Goal: Transaction & Acquisition: Purchase product/service

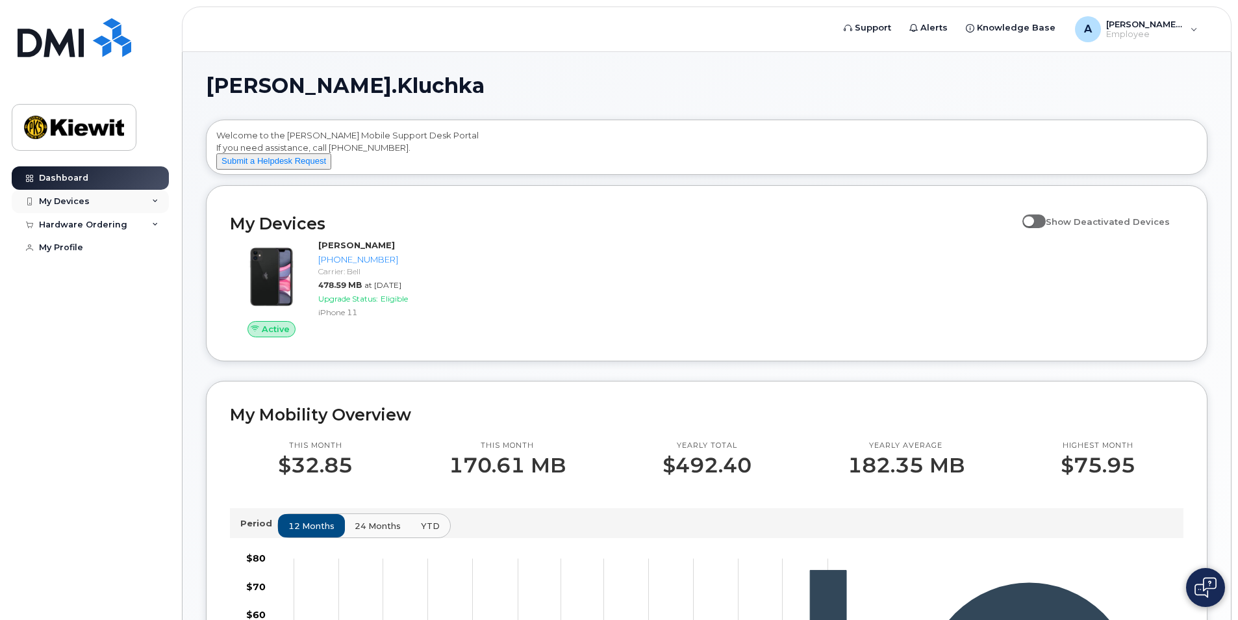
click at [157, 201] on icon at bounding box center [155, 201] width 6 height 6
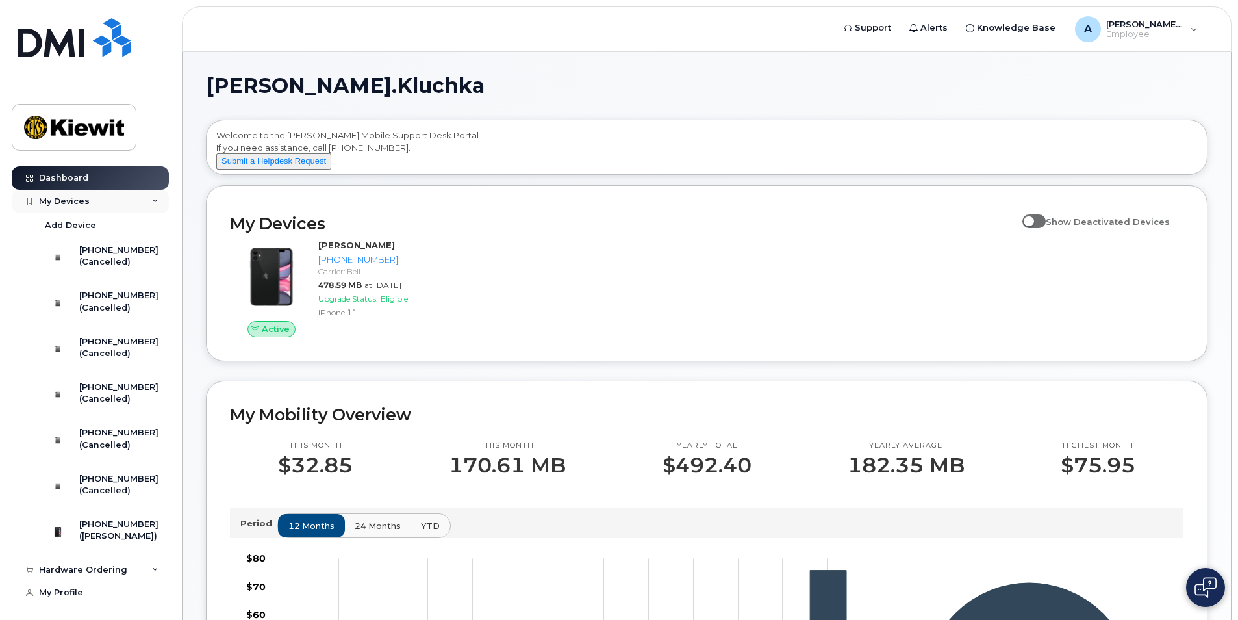
click at [155, 200] on div "My Devices" at bounding box center [90, 201] width 157 height 23
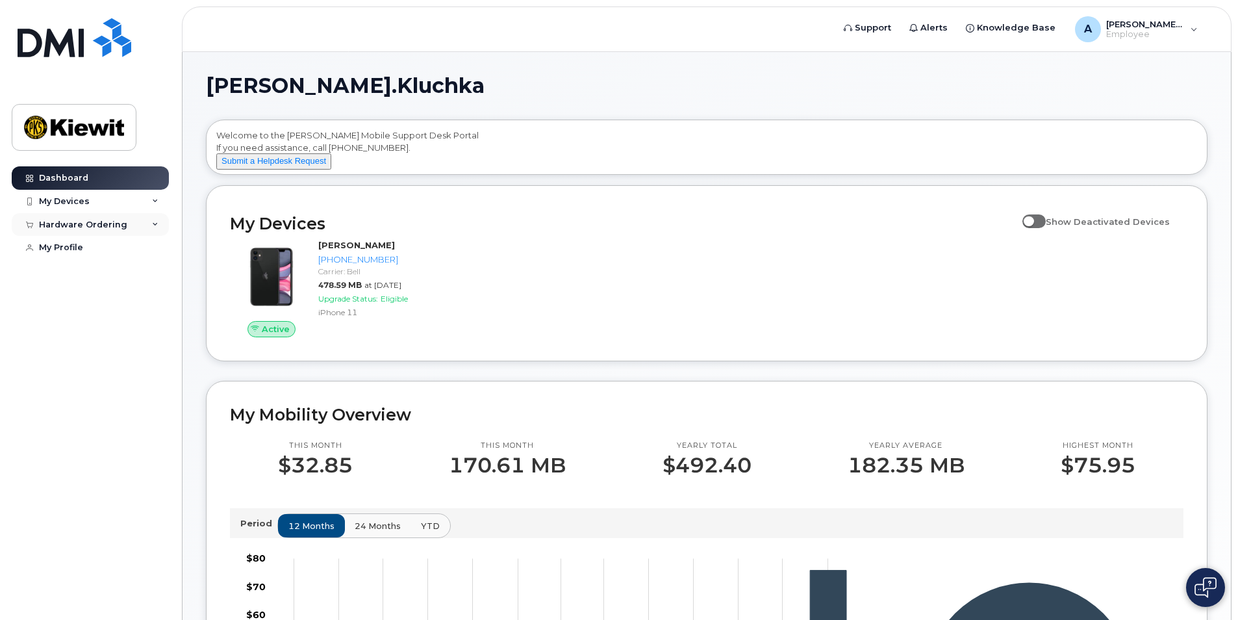
click at [155, 225] on icon at bounding box center [155, 225] width 6 height 6
click at [104, 270] on link "New Order" at bounding box center [101, 273] width 134 height 25
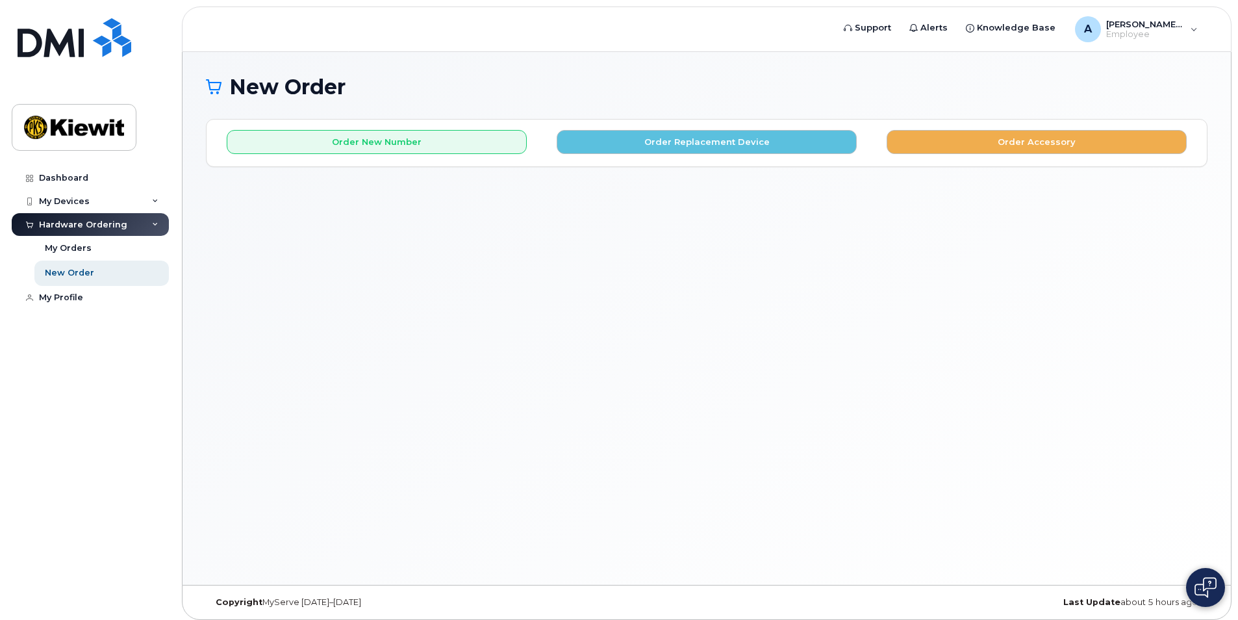
click at [155, 226] on icon at bounding box center [155, 225] width 6 height 6
click at [160, 203] on div "My Devices" at bounding box center [90, 201] width 157 height 23
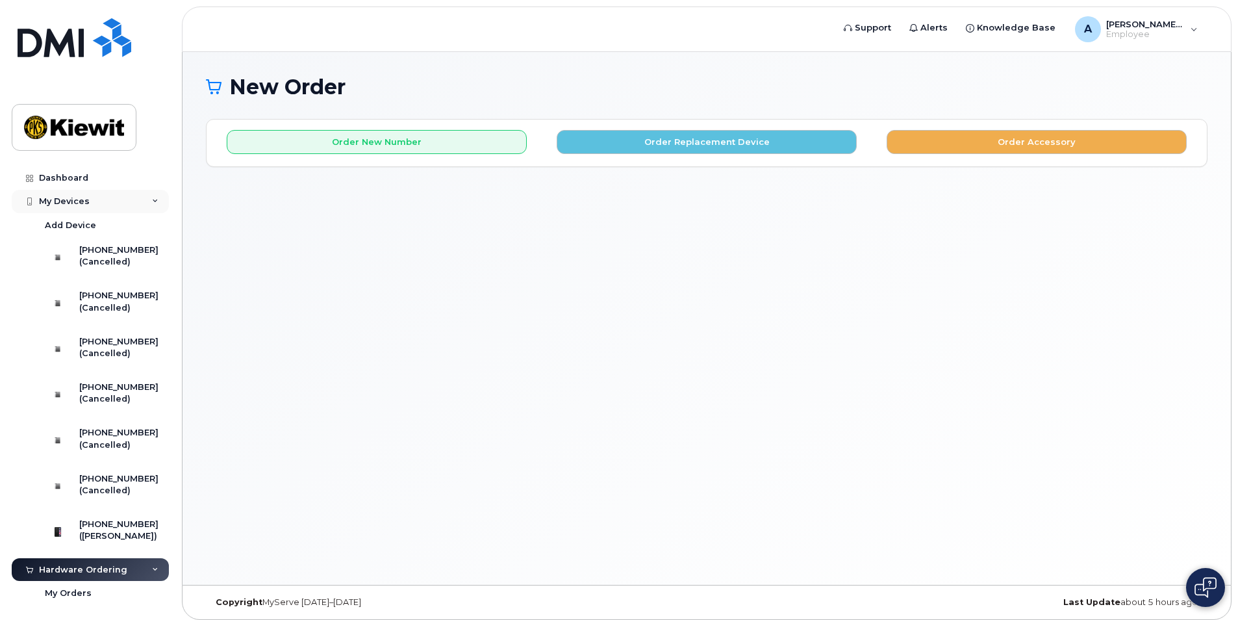
click at [160, 203] on div "My Devices" at bounding box center [90, 201] width 157 height 23
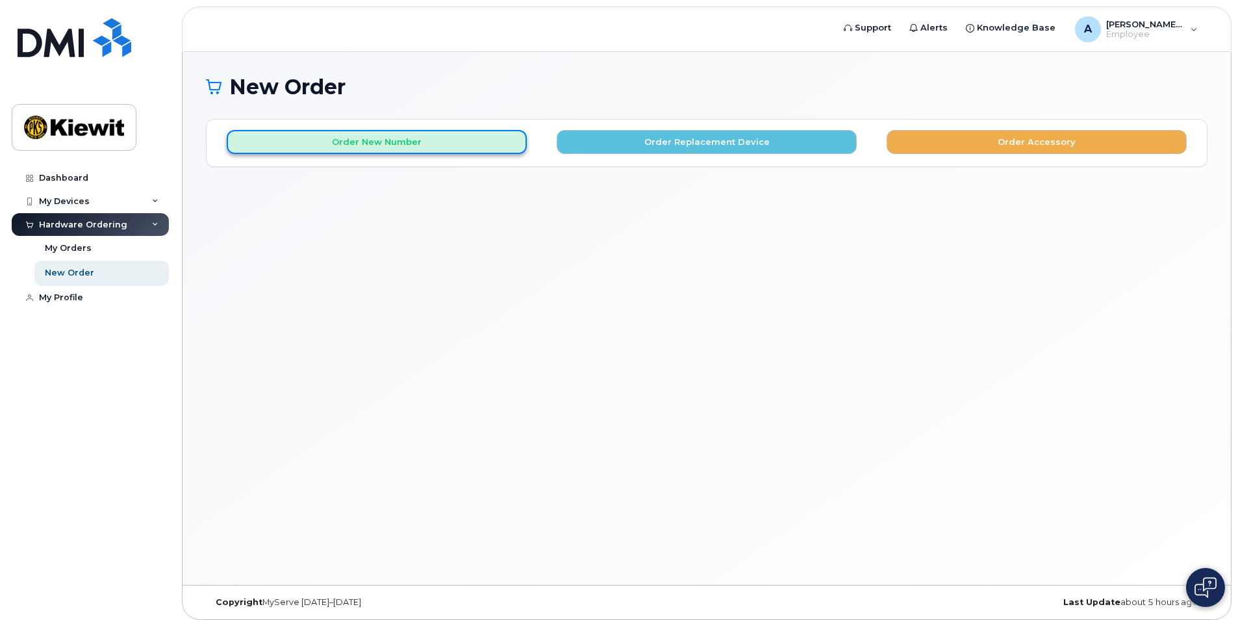
click at [468, 147] on button "Order New Number" at bounding box center [377, 142] width 300 height 24
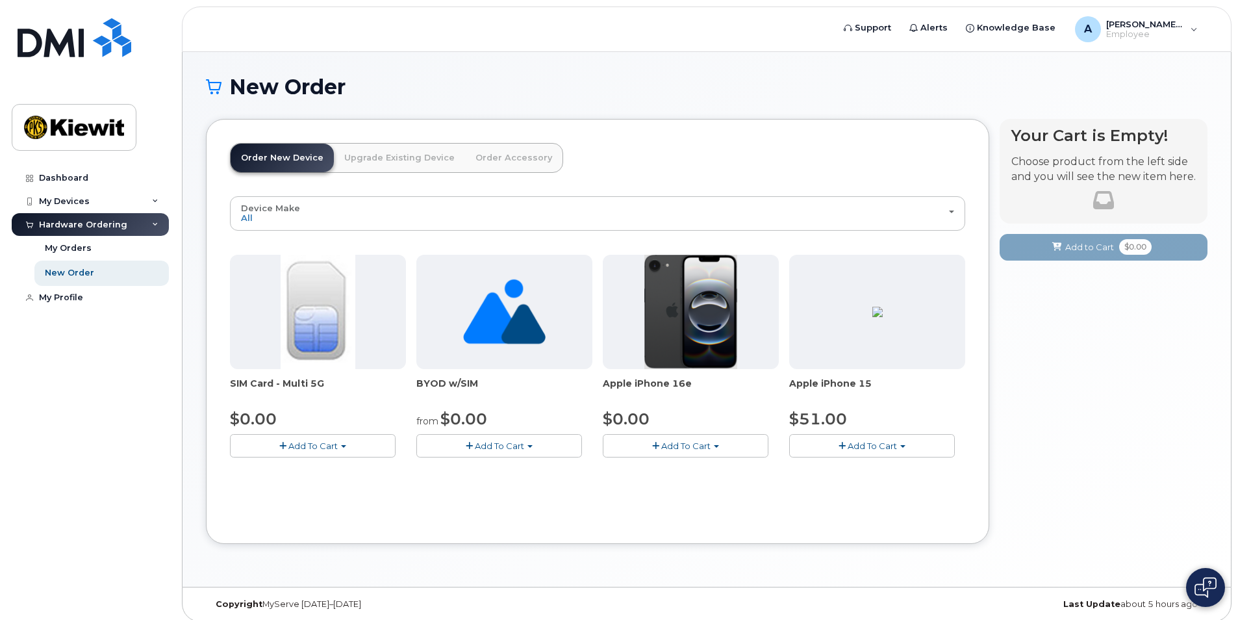
click at [913, 448] on button "Add To Cart" at bounding box center [872, 445] width 166 height 23
click at [731, 448] on button "Add To Cart" at bounding box center [686, 445] width 166 height 23
click at [728, 472] on link "$0.00 - 3 Year Activation (128GB)" at bounding box center [690, 470] width 168 height 16
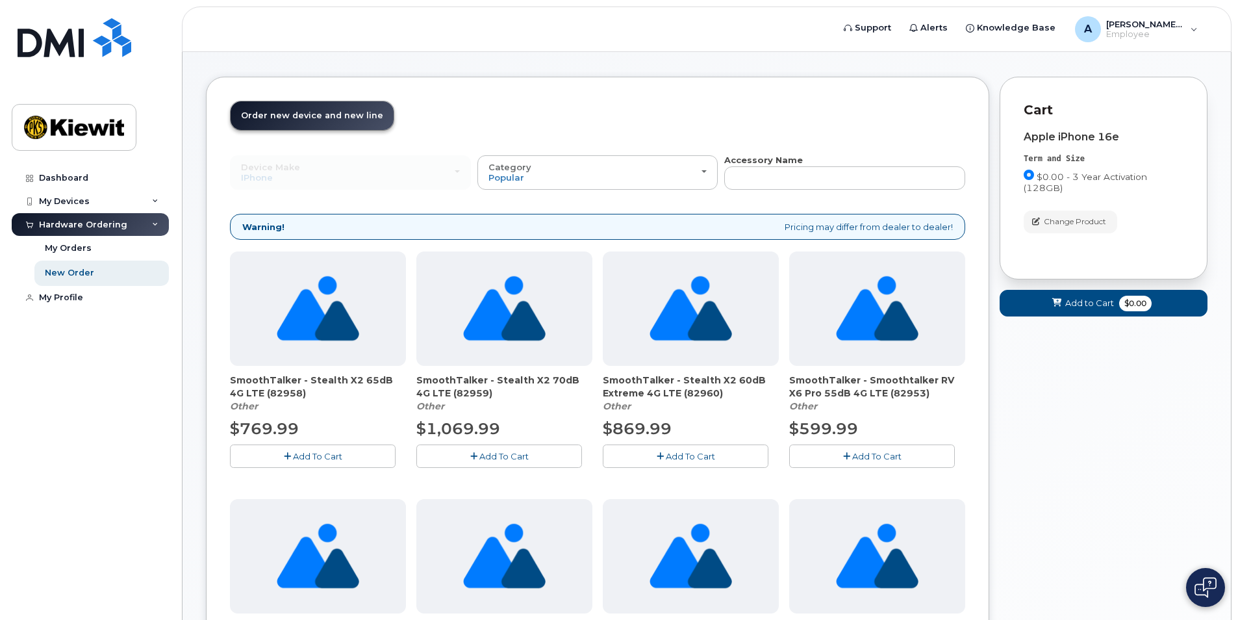
scroll to position [65, 0]
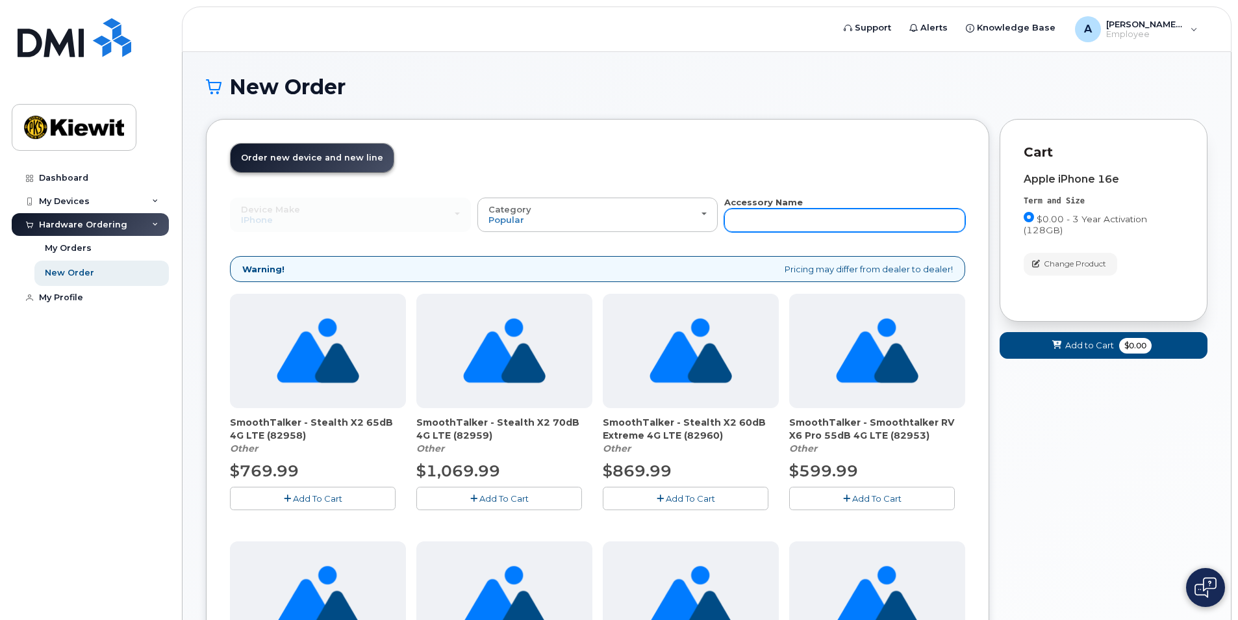
click at [802, 216] on input "text" at bounding box center [844, 220] width 241 height 23
click at [824, 211] on input "text" at bounding box center [844, 220] width 241 height 23
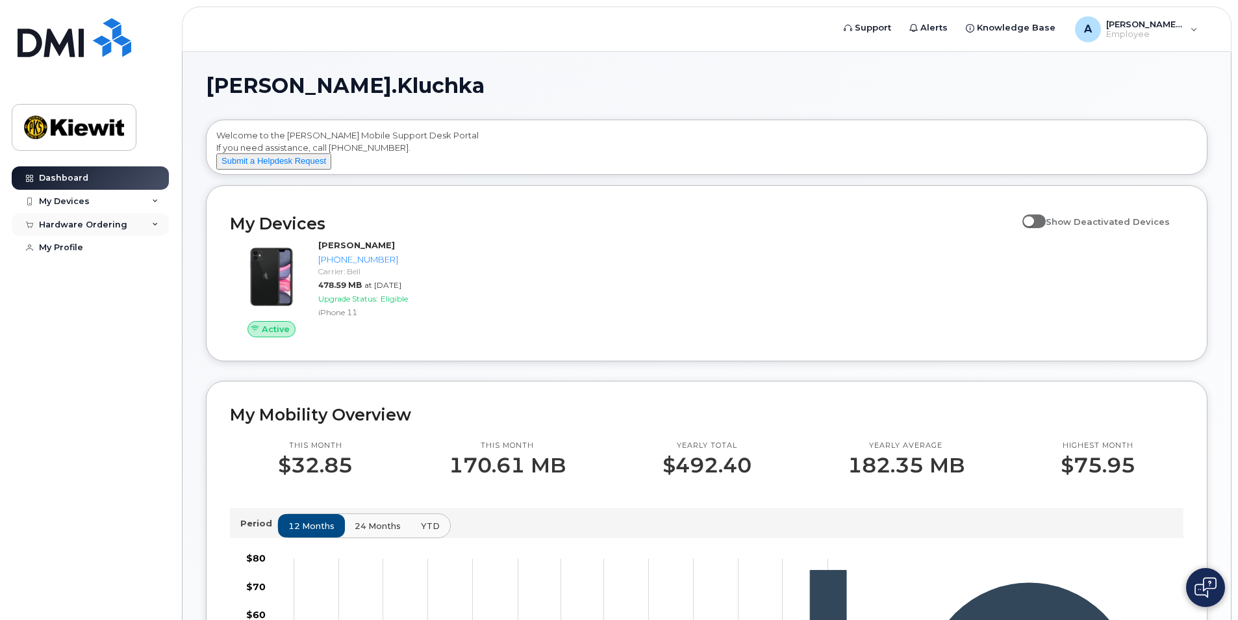
click at [139, 225] on div "Hardware Ordering" at bounding box center [90, 224] width 157 height 23
click at [94, 270] on link "New Order" at bounding box center [101, 273] width 134 height 25
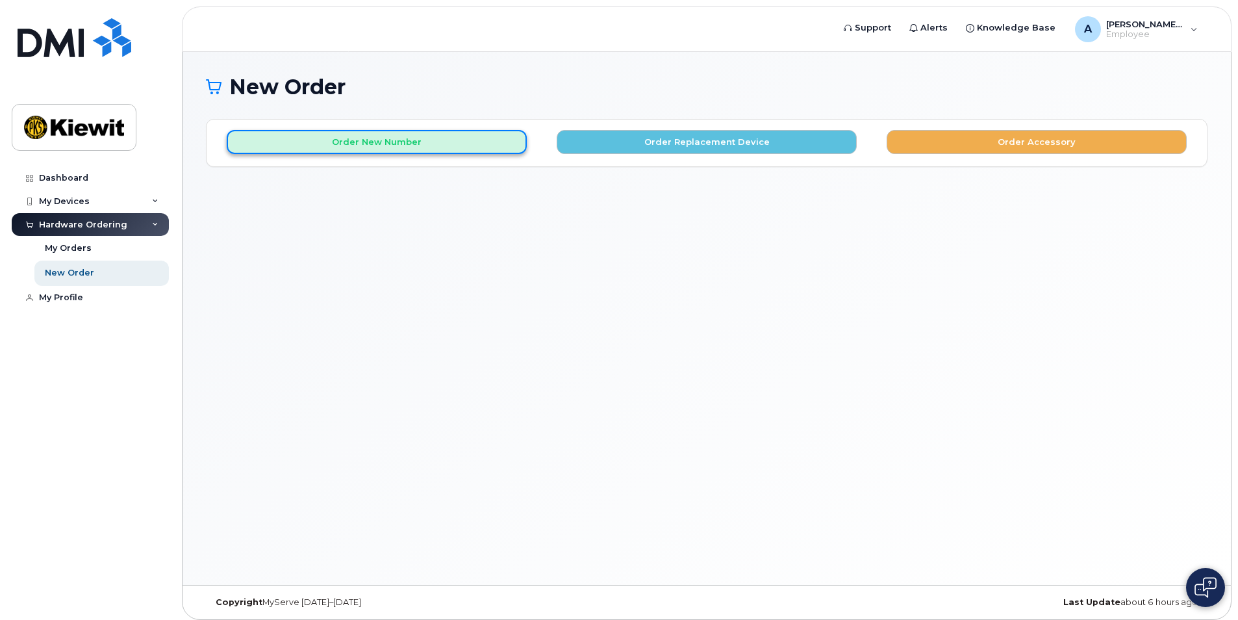
click at [343, 146] on button "Order New Number" at bounding box center [377, 142] width 300 height 24
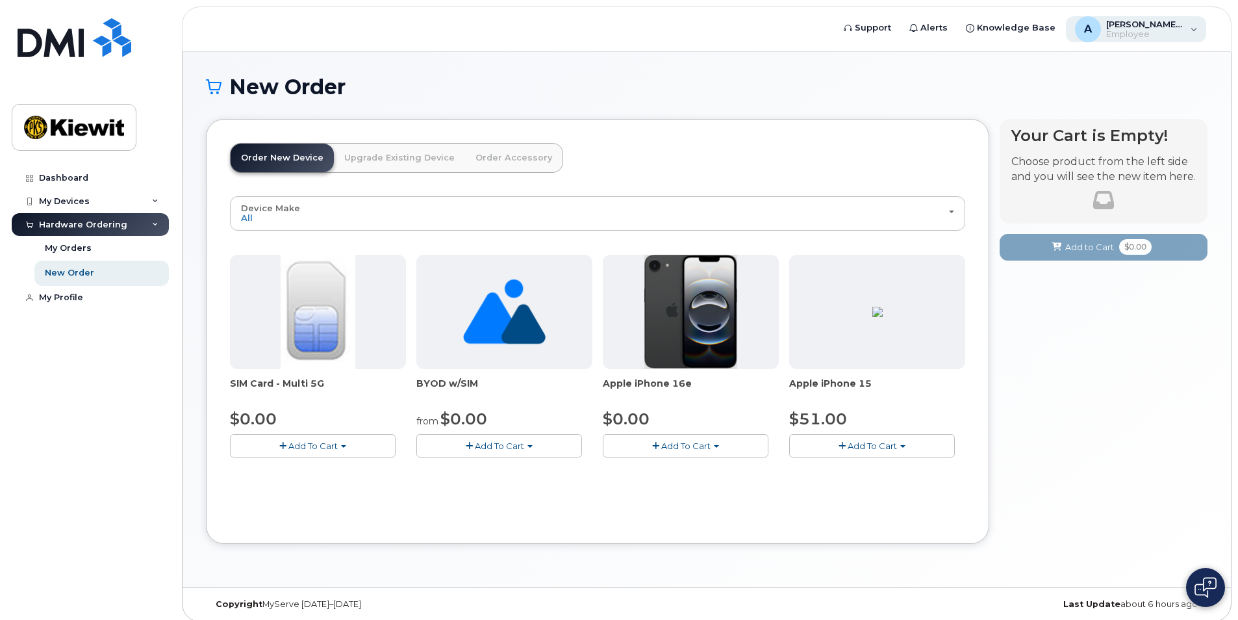
click at [1190, 31] on div "A Adam.Kluchka Employee" at bounding box center [1136, 29] width 141 height 26
